Goal: Entertainment & Leisure: Consume media (video, audio)

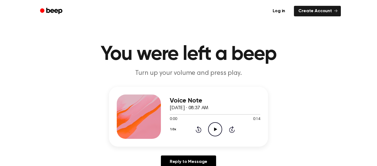
click at [217, 128] on icon "Play Audio" at bounding box center [215, 129] width 14 height 14
click at [216, 138] on div "Voice Note [DATE] · 08:37 AM 0:00 0:12 Your browser does not support the [objec…" at bounding box center [215, 116] width 91 height 44
click at [214, 127] on icon "Play Audio" at bounding box center [215, 129] width 14 height 14
click at [219, 131] on icon "Play Audio" at bounding box center [215, 129] width 14 height 14
click at [211, 114] on div at bounding box center [215, 114] width 91 height 1
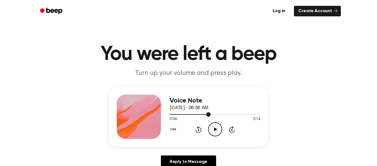
click at [218, 133] on icon "Play Audio" at bounding box center [215, 129] width 14 height 14
click at [210, 127] on icon "Play Audio" at bounding box center [215, 129] width 14 height 14
click at [216, 126] on icon "Play Audio" at bounding box center [215, 129] width 14 height 14
